Goal: Information Seeking & Learning: Learn about a topic

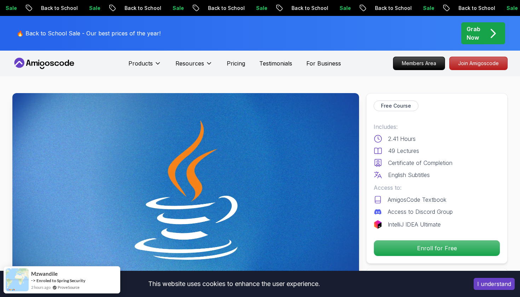
click at [57, 63] on icon at bounding box center [44, 63] width 64 height 11
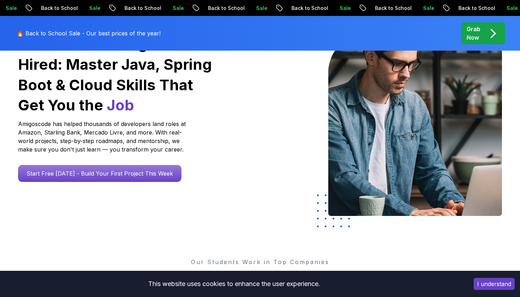
scroll to position [89, 0]
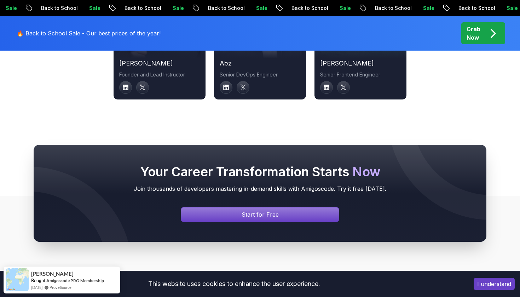
scroll to position [2555, 0]
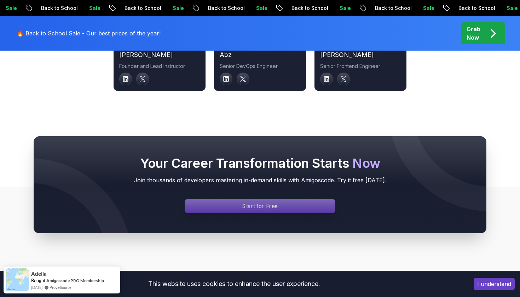
click at [259, 202] on p "Start for Free" at bounding box center [259, 206] width 35 height 8
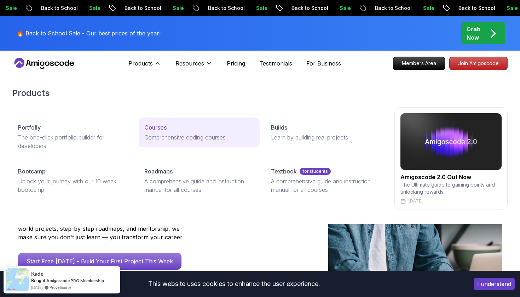
click at [171, 138] on p "Comprehensive coding courses" at bounding box center [198, 137] width 109 height 8
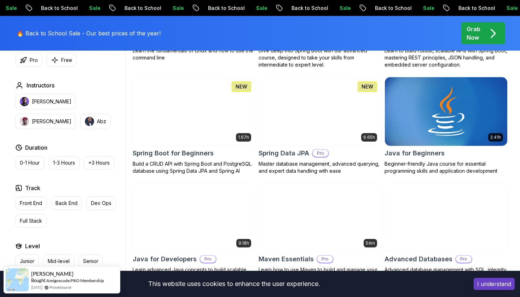
scroll to position [309, 0]
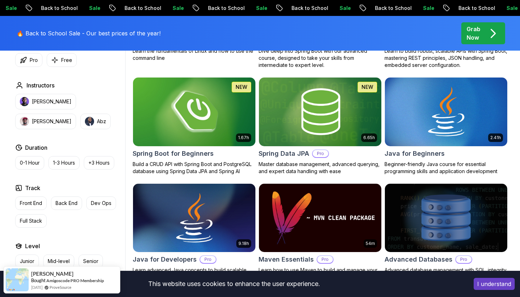
click at [163, 121] on img at bounding box center [194, 112] width 128 height 72
